Goal: Task Accomplishment & Management: Use online tool/utility

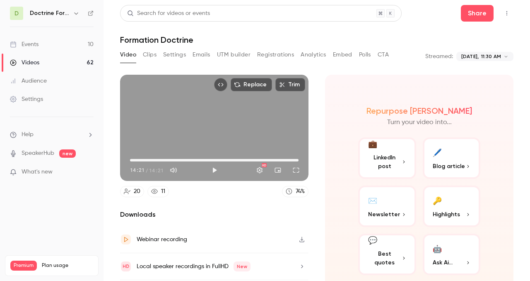
click at [358, 70] on div "Replace Trim 14:21 14:21 / 14:21 HD 20 11 74 % Downloads Webinar recording Loca…" at bounding box center [317, 162] width 394 height 195
type input "*****"
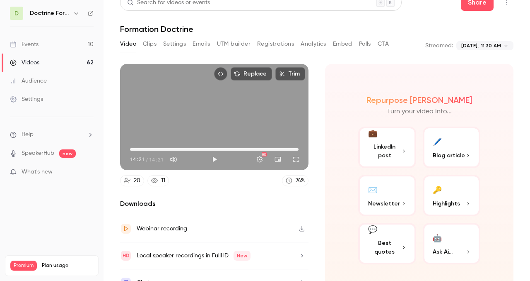
scroll to position [14, 0]
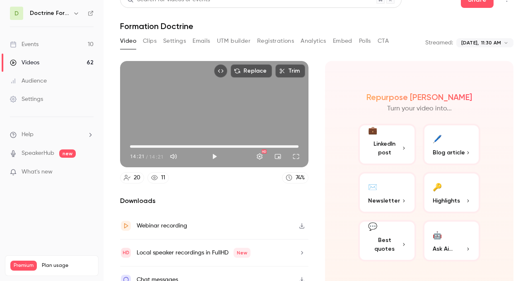
click at [157, 174] on icon at bounding box center [154, 177] width 7 height 7
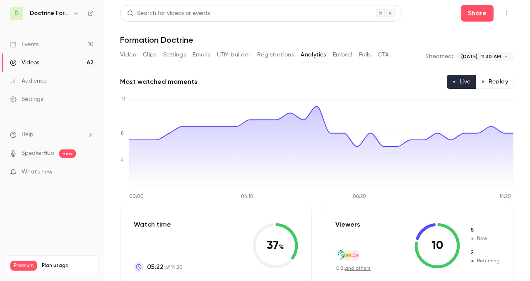
click at [203, 53] on button "Emails" at bounding box center [201, 54] width 17 height 13
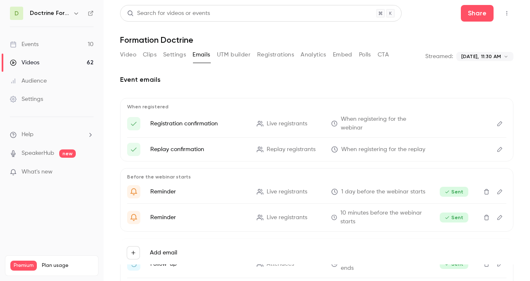
click at [176, 54] on button "Settings" at bounding box center [174, 54] width 23 height 13
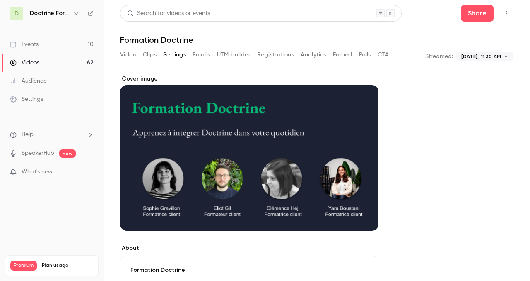
click at [145, 53] on button "Clips" at bounding box center [150, 54] width 14 height 13
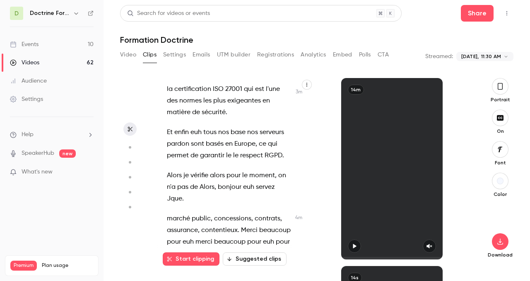
scroll to position [1161, 0]
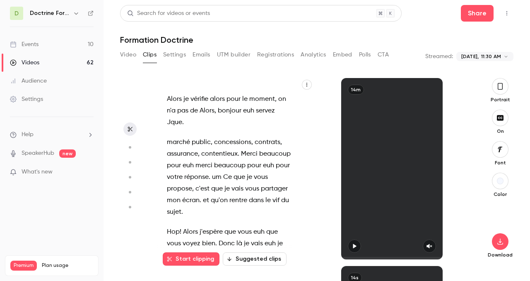
click at [337, 52] on button "Embed" at bounding box center [342, 54] width 19 height 13
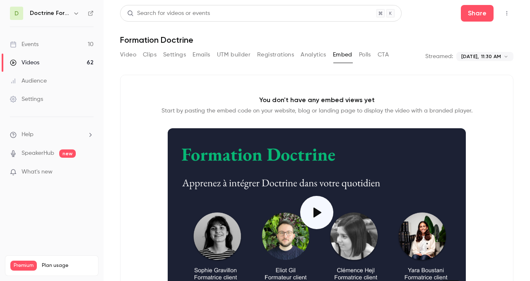
click at [128, 55] on button "Video" at bounding box center [128, 54] width 16 height 13
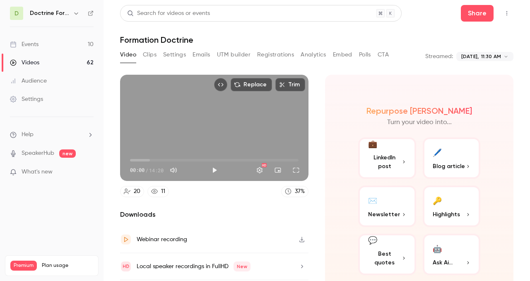
scroll to position [26, 0]
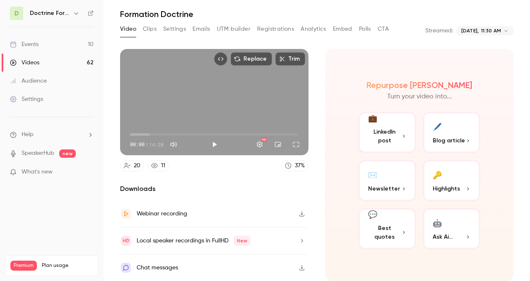
click at [270, 266] on div "Chat messages" at bounding box center [214, 267] width 189 height 27
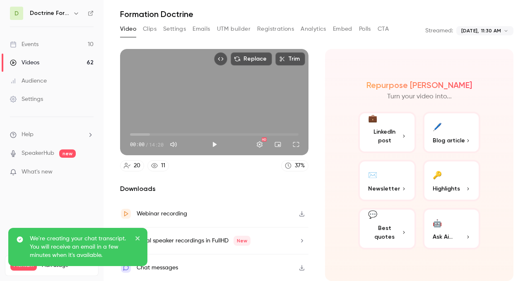
click at [192, 265] on div "Chat messages" at bounding box center [214, 267] width 189 height 27
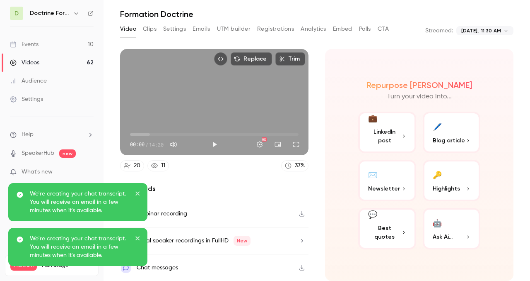
click at [303, 266] on icon "button" at bounding box center [302, 267] width 7 height 6
click at [73, 208] on p "We're creating your chat transcript. You will receive an email in a few minutes…" at bounding box center [79, 201] width 99 height 25
